Goal: Navigation & Orientation: Find specific page/section

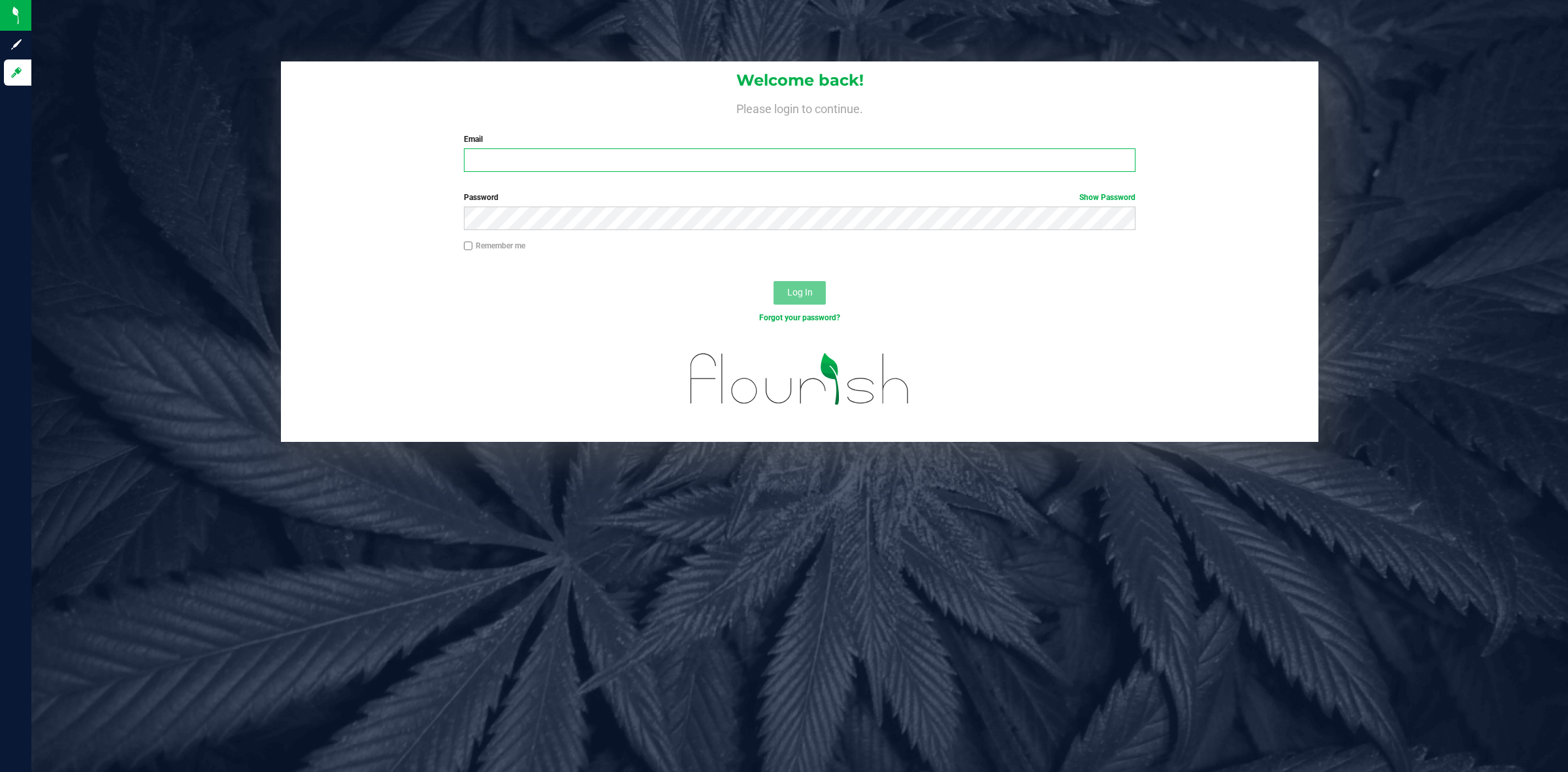
click at [628, 155] on input "Email" at bounding box center [800, 160] width 672 height 23
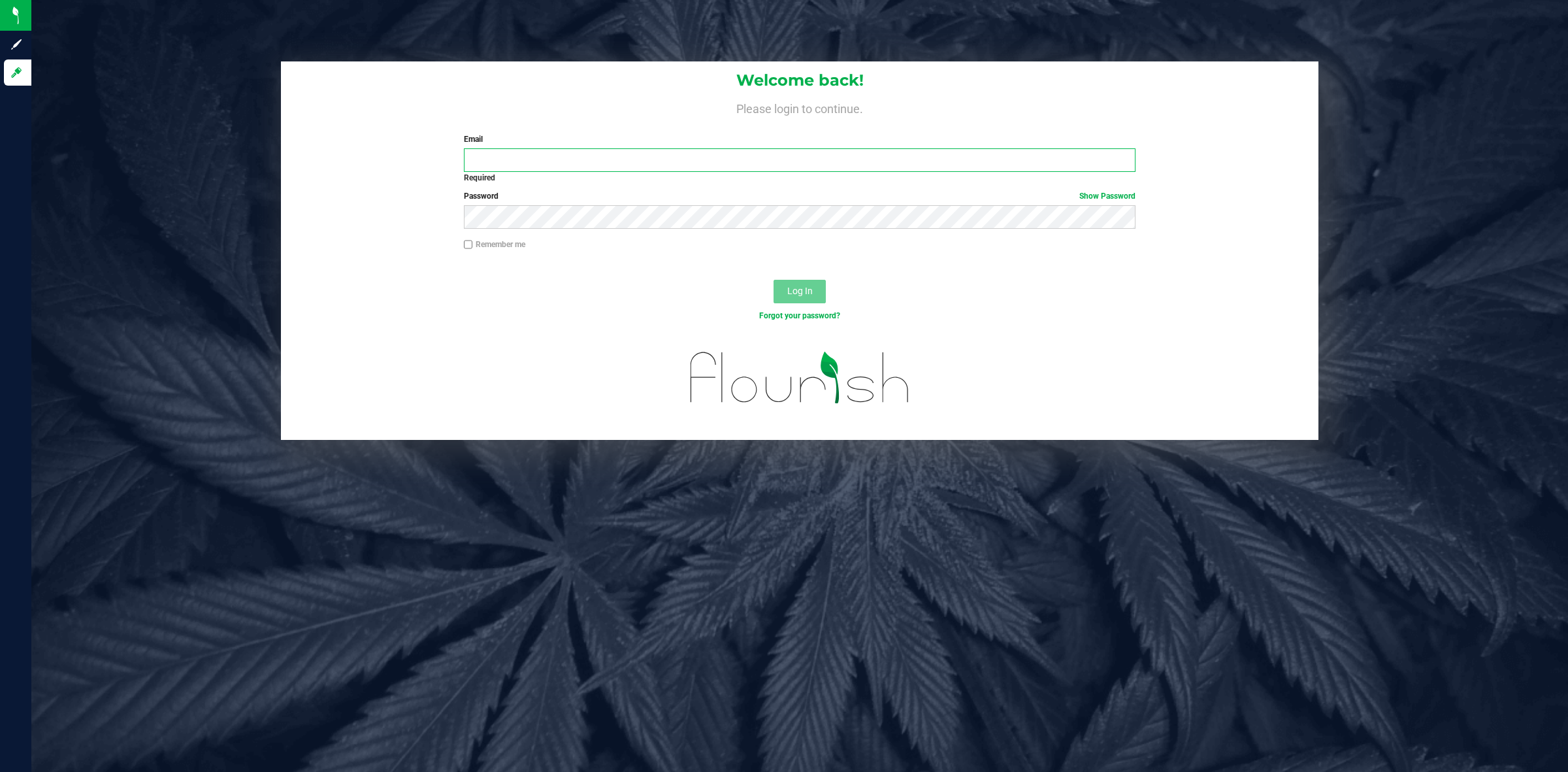
type input "[PERSON_NAME][EMAIL_ADDRESS][DOMAIN_NAME]"
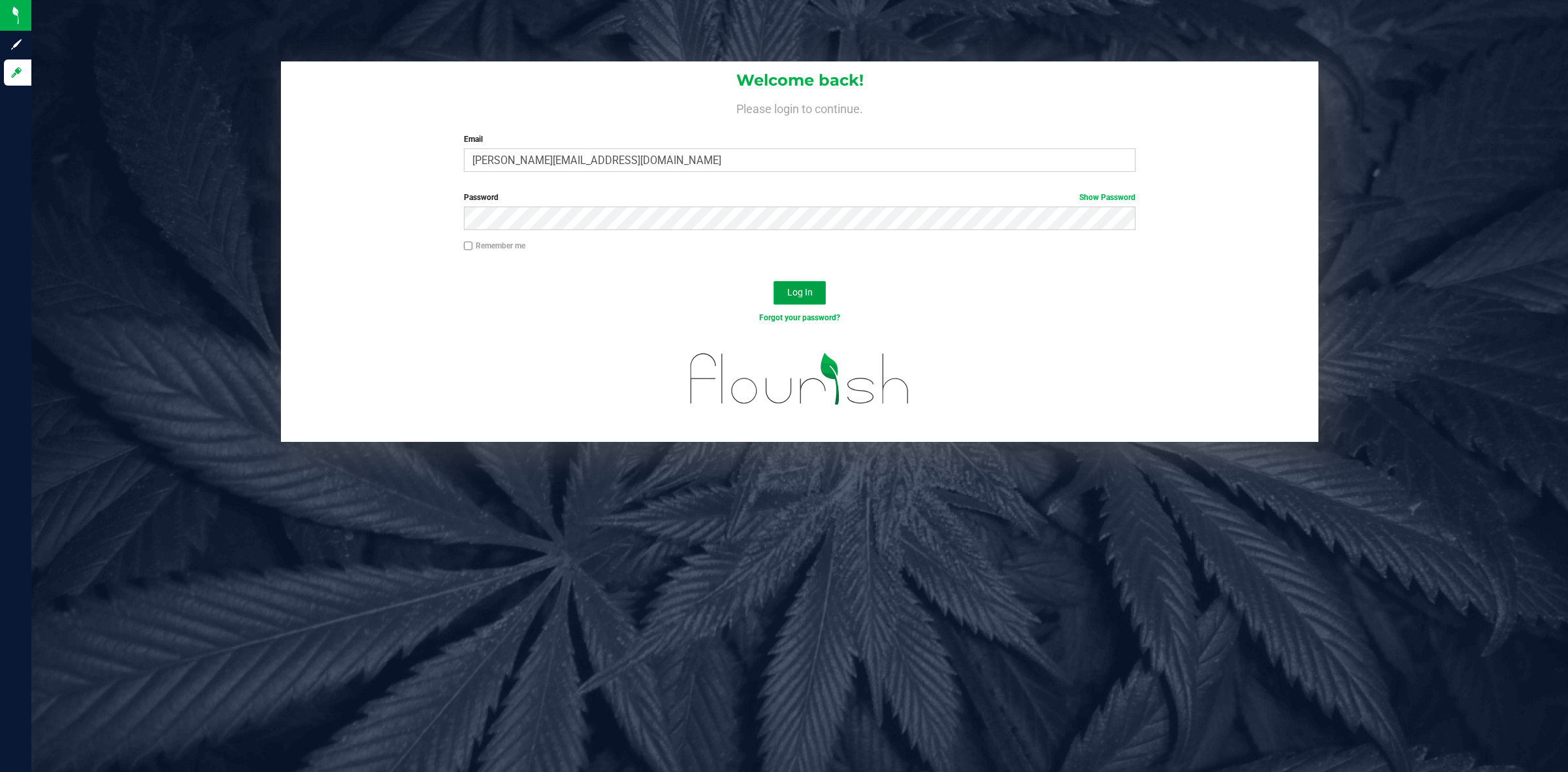
click at [789, 290] on span "Log In" at bounding box center [800, 292] width 26 height 10
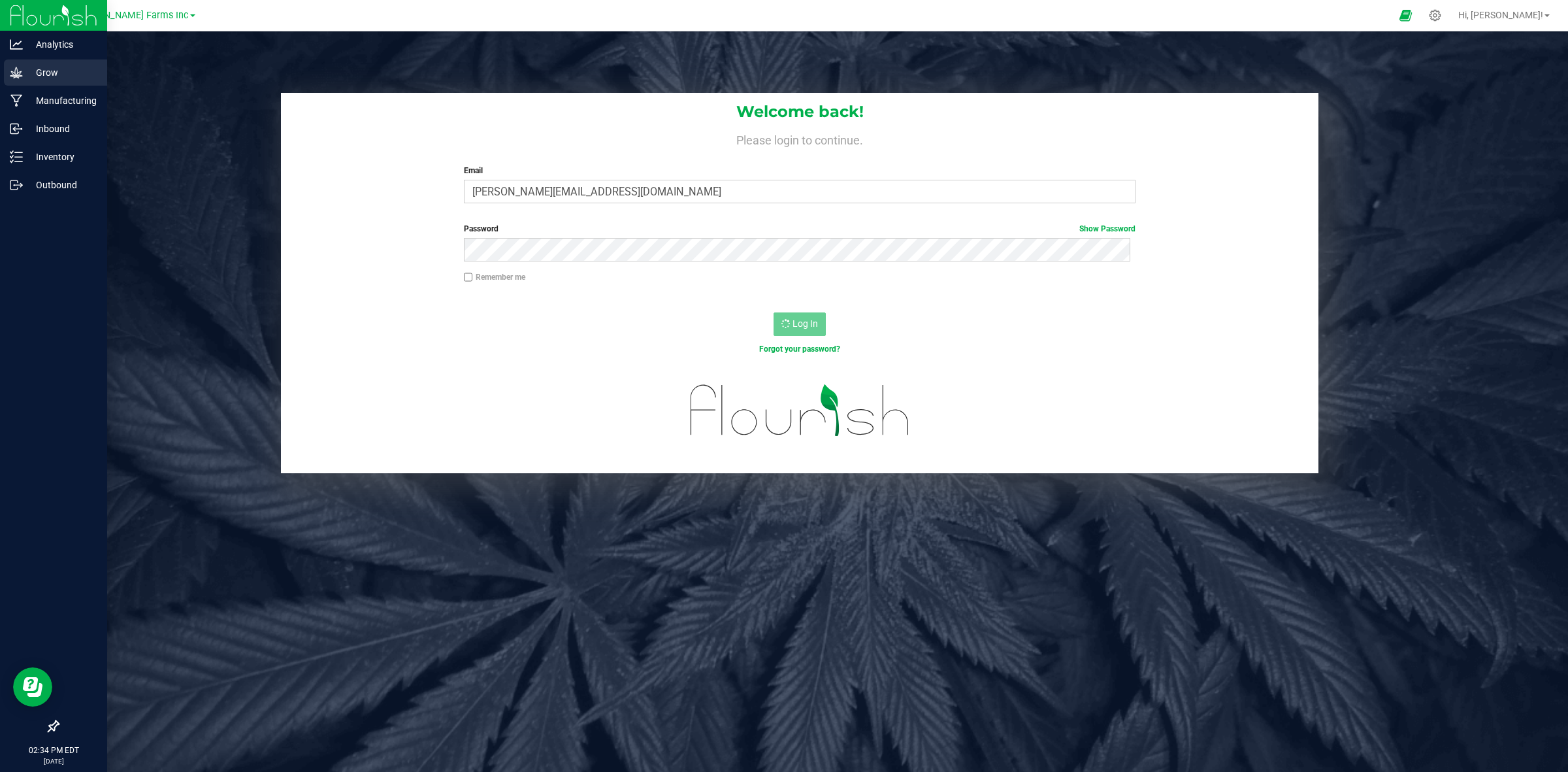
click at [56, 76] on p "Grow" at bounding box center [62, 73] width 78 height 16
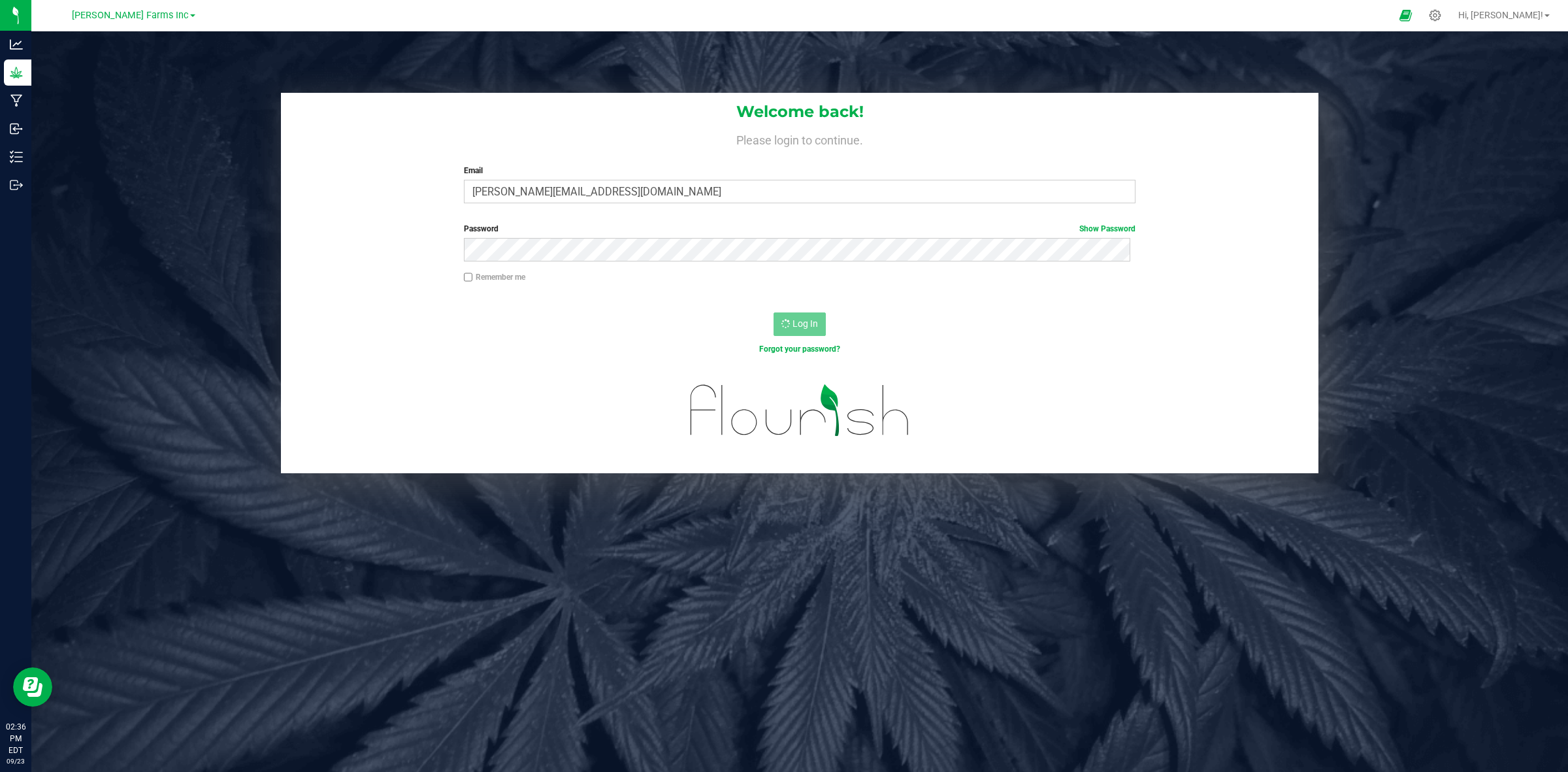
click at [826, 327] on div "Log In" at bounding box center [799, 328] width 1038 height 44
